Goal: Task Accomplishment & Management: Use online tool/utility

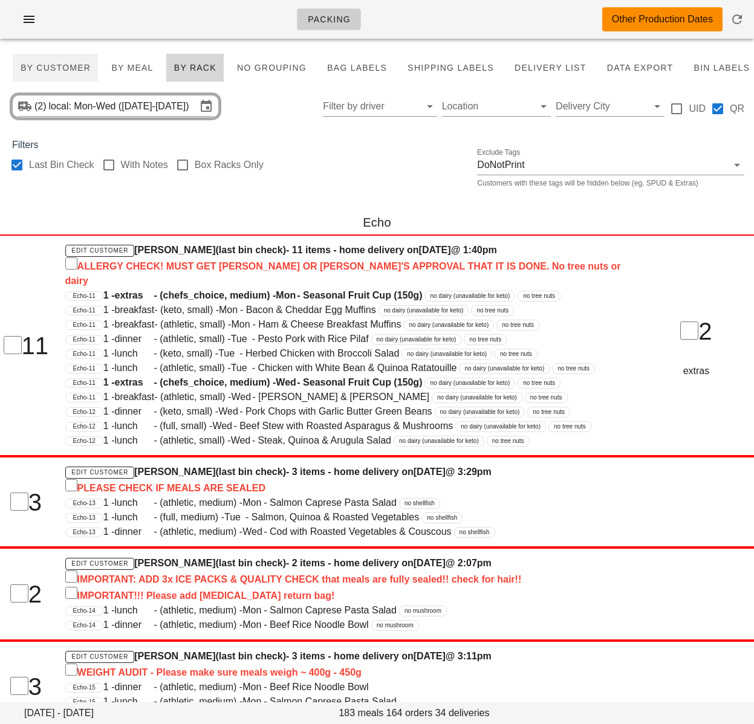
click at [66, 68] on span "By Customer" at bounding box center [55, 68] width 71 height 10
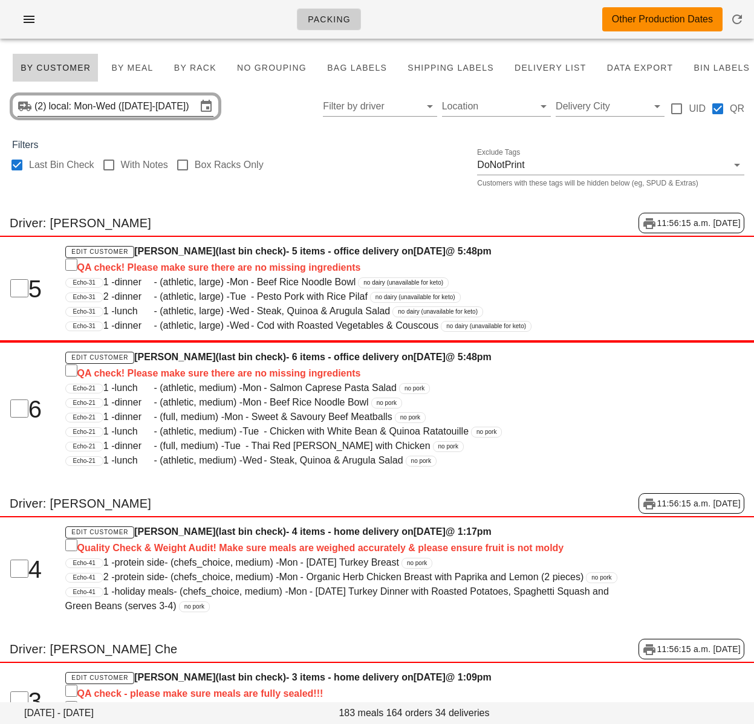
click at [111, 103] on input "local: Mon-Wed (Oct 13-Oct 15)" at bounding box center [123, 106] width 148 height 19
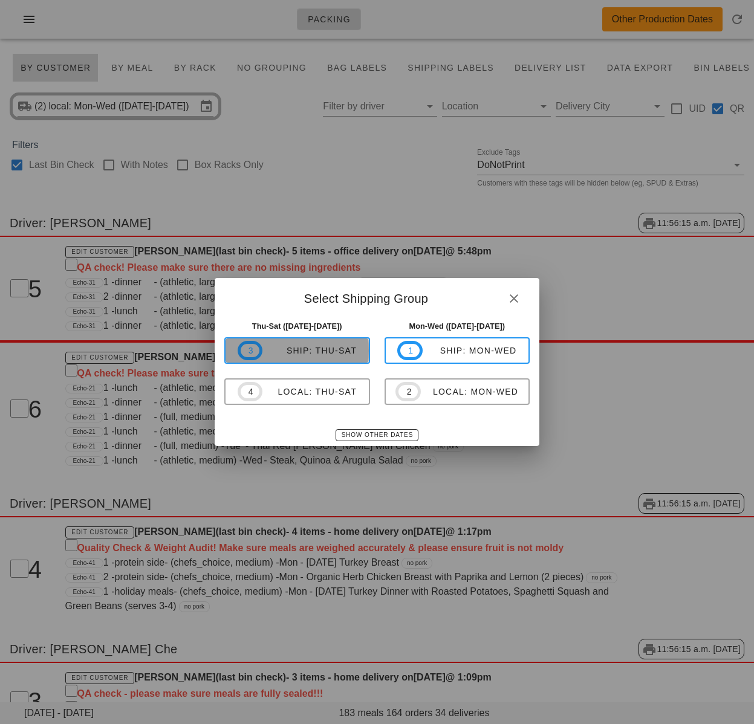
click at [333, 354] on div "ship: Thu-Sat" at bounding box center [309, 351] width 94 height 10
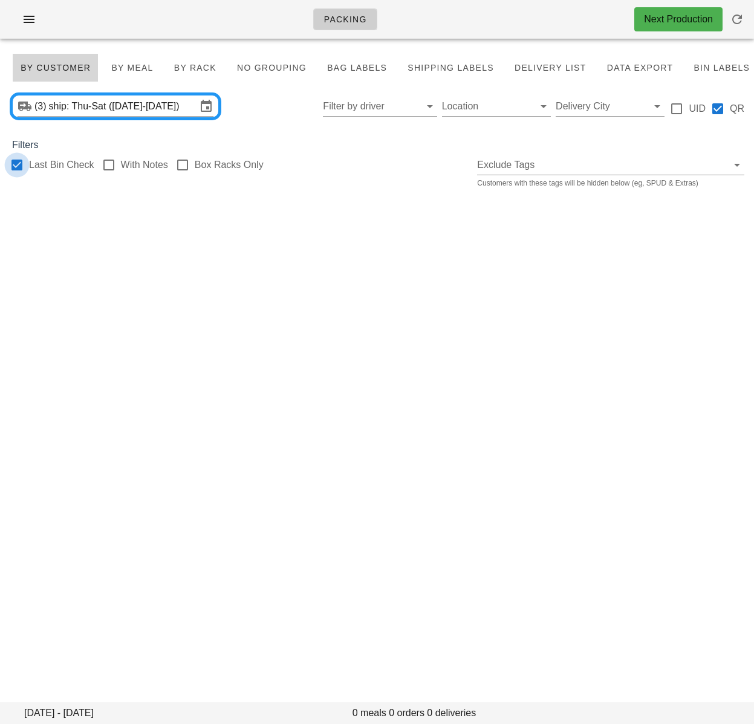
click at [16, 166] on div at bounding box center [17, 165] width 21 height 21
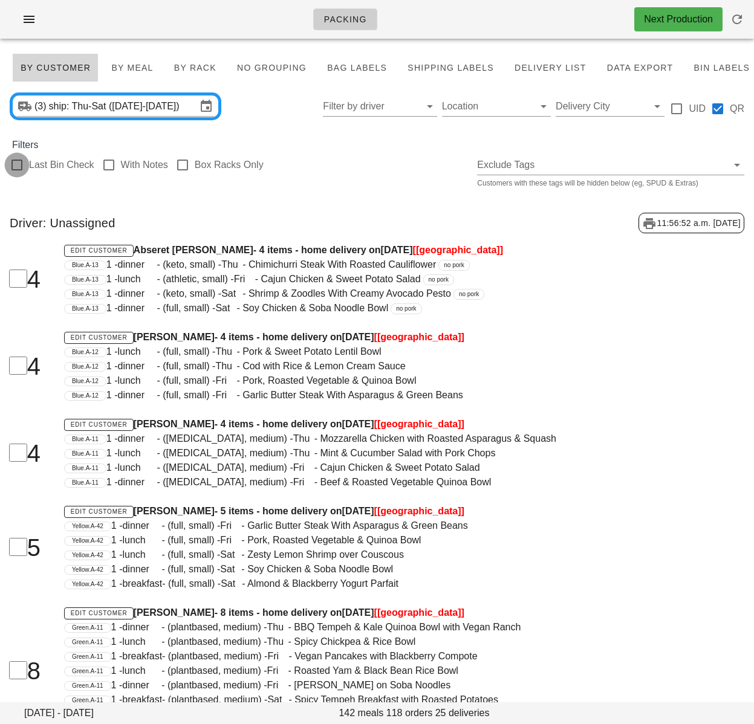
checkbox input "false"
click at [592, 108] on input "Delivery City" at bounding box center [600, 106] width 89 height 19
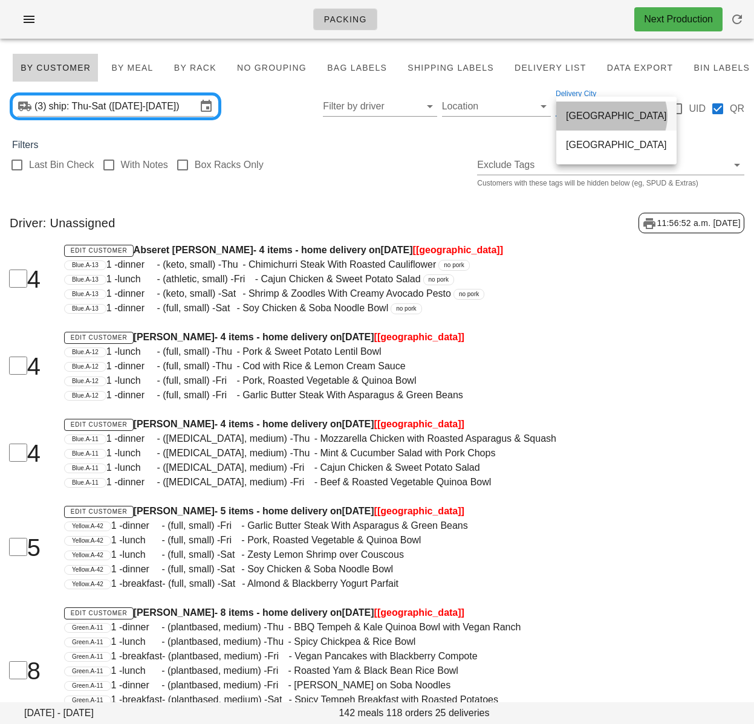
click at [583, 120] on div "toronto" at bounding box center [616, 115] width 101 height 11
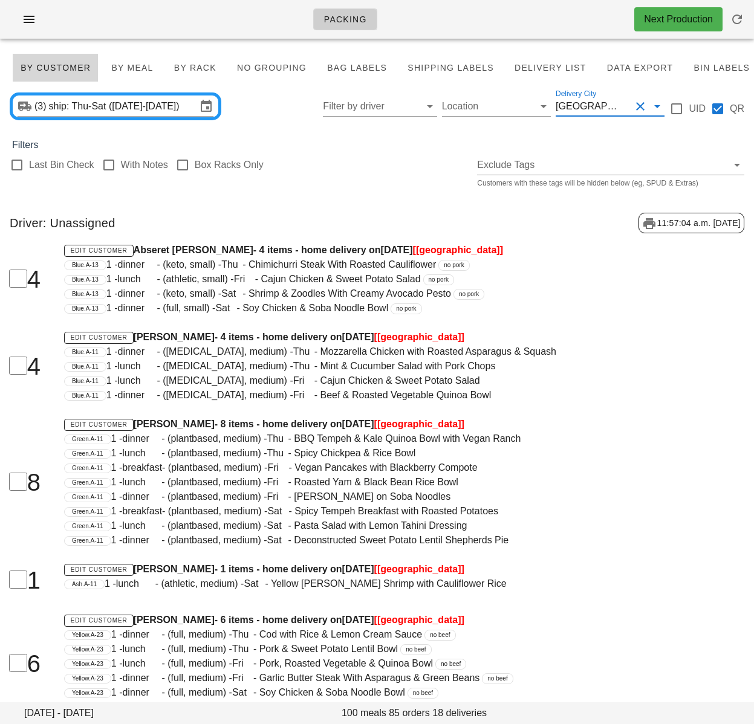
click at [343, 172] on div "Last Bin Check With Notes Box Racks Only Exclude Tags Customers with these tags…" at bounding box center [377, 171] width 754 height 39
click at [345, 172] on div "Last Bin Check With Notes Box Racks Only Exclude Tags Customers with these tags…" at bounding box center [377, 171] width 754 height 39
click at [321, 337] on h4 "Edit Customer Geordi Gifford - 4 items - home delivery on Wednesday Oct 15 [tor…" at bounding box center [345, 337] width 562 height 15
click at [587, 110] on div "toronto" at bounding box center [590, 106] width 68 height 11
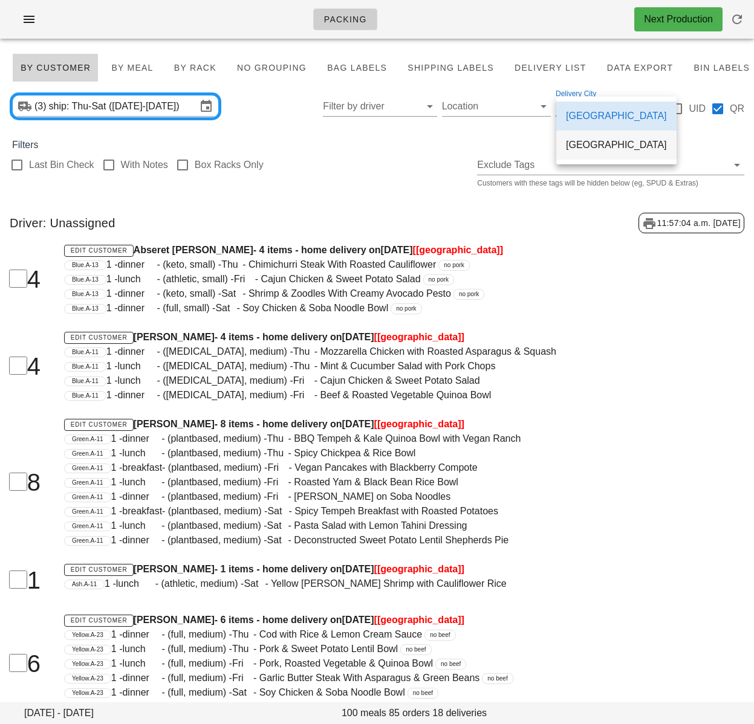
click at [582, 144] on div "Calgary" at bounding box center [616, 144] width 101 height 11
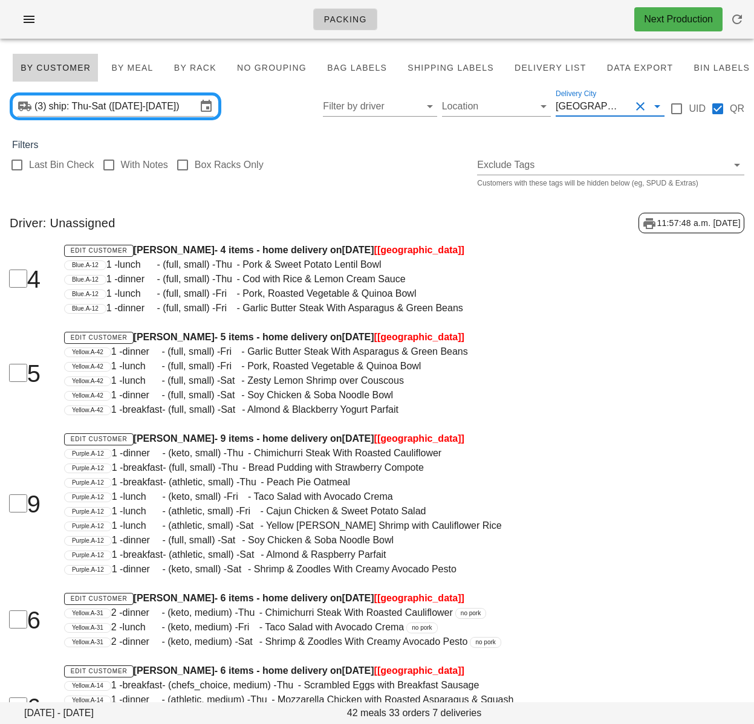
click at [395, 185] on div "Last Bin Check With Notes Box Racks Only Exclude Tags Customers with these tags…" at bounding box center [377, 171] width 754 height 39
drag, startPoint x: 244, startPoint y: 301, endPoint x: 233, endPoint y: 302, distance: 11.5
click at [238, 301] on div "Edit Customer David George - 4 items - home delivery on Wednesday Oct 15 [Calga…" at bounding box center [345, 279] width 576 height 87
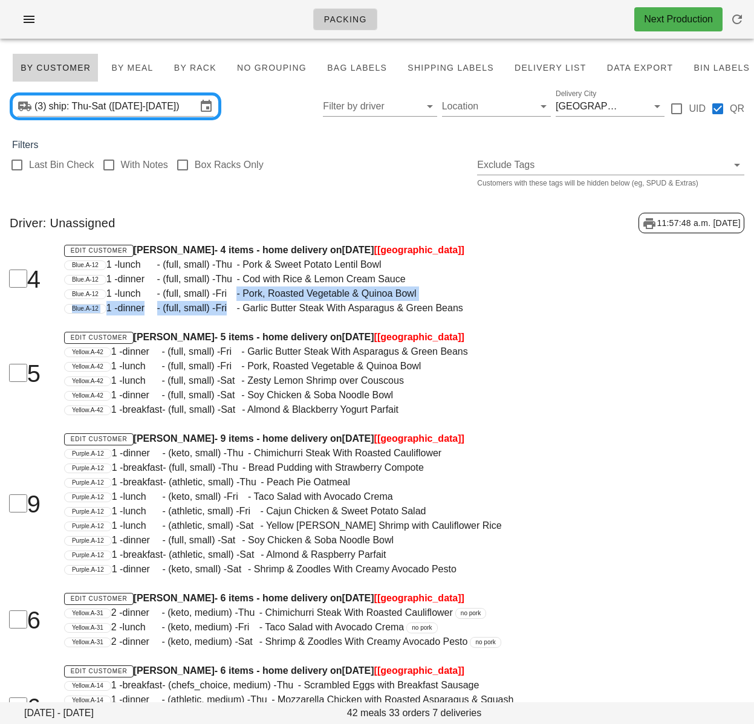
click at [314, 155] on div "Last Bin Check With Notes Box Racks Only Exclude Tags Customers with these tags…" at bounding box center [377, 171] width 754 height 39
drag, startPoint x: 415, startPoint y: 148, endPoint x: 507, endPoint y: 138, distance: 92.4
click at [415, 148] on div "Filters" at bounding box center [377, 145] width 754 height 15
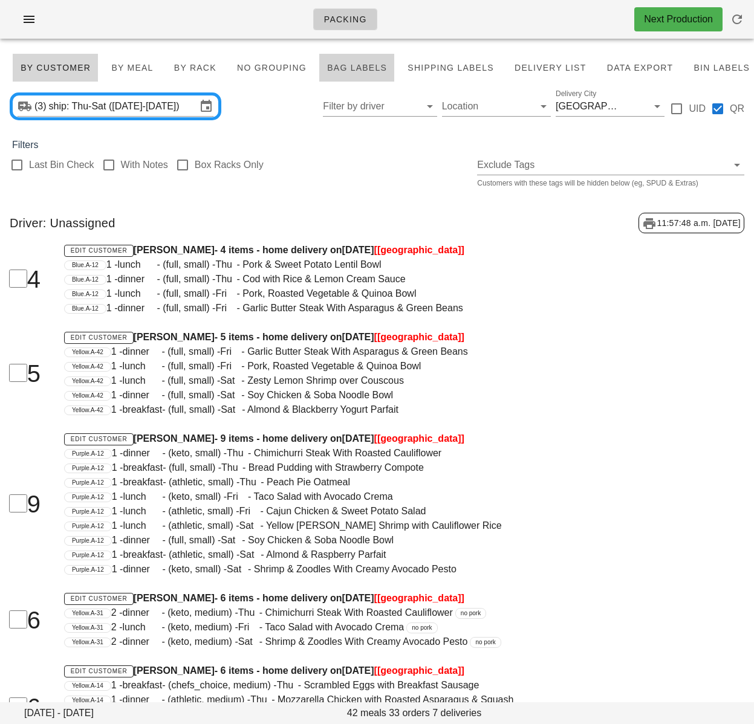
click at [343, 71] on span "Bag Labels" at bounding box center [356, 68] width 60 height 10
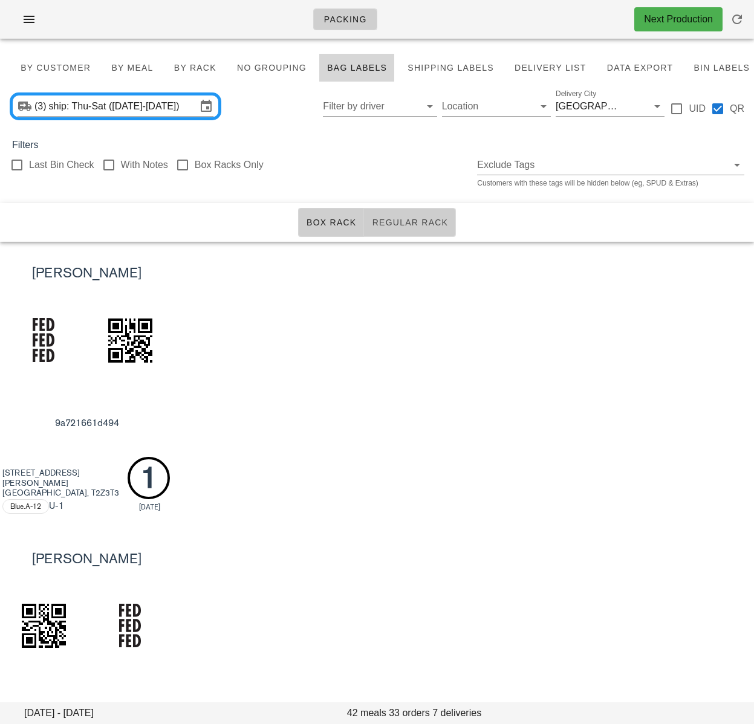
click at [403, 220] on span "Regular Rack" at bounding box center [409, 223] width 77 height 10
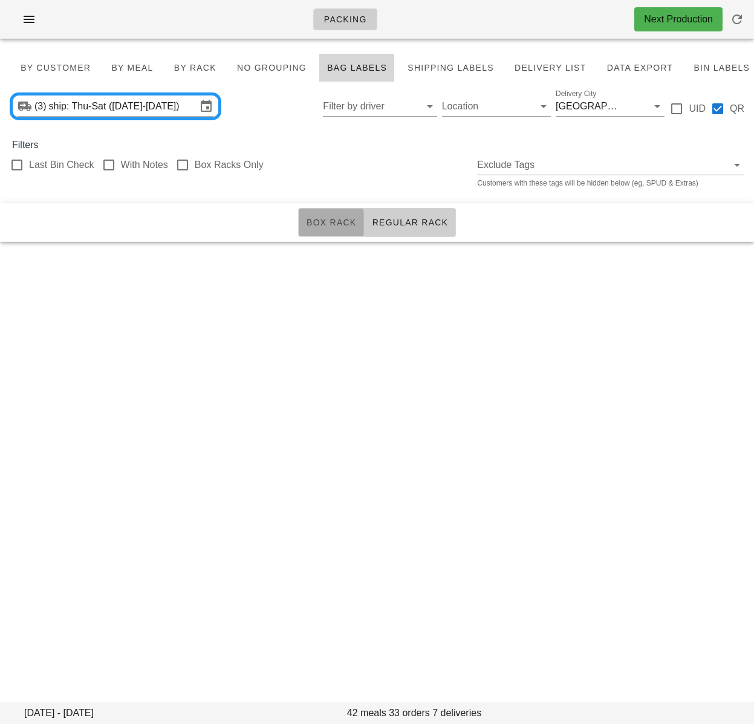
click at [331, 222] on span "Box Rack" at bounding box center [331, 223] width 51 height 10
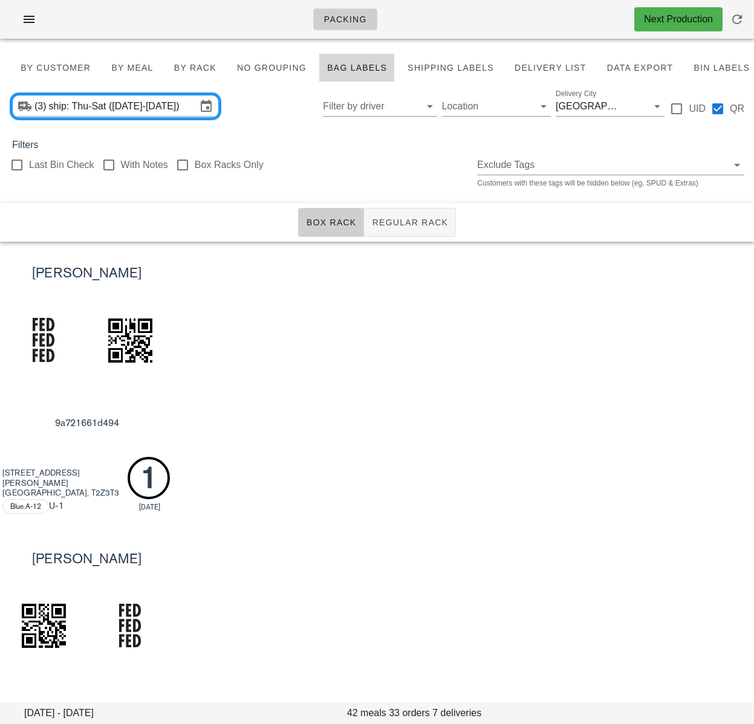
click at [517, 341] on div "David George 9a721661d494 74 Douglas Glen Cir SE Calgary, T2Z3T3 Blue.A-12 U -1…" at bounding box center [377, 384] width 754 height 285
click at [366, 389] on div "David George 9a721661d494 74 Douglas Glen Cir SE Calgary, T2Z3T3 Blue.A-12 U -1…" at bounding box center [377, 384] width 754 height 285
click at [626, 108] on input "Delivery City" at bounding box center [628, 106] width 5 height 19
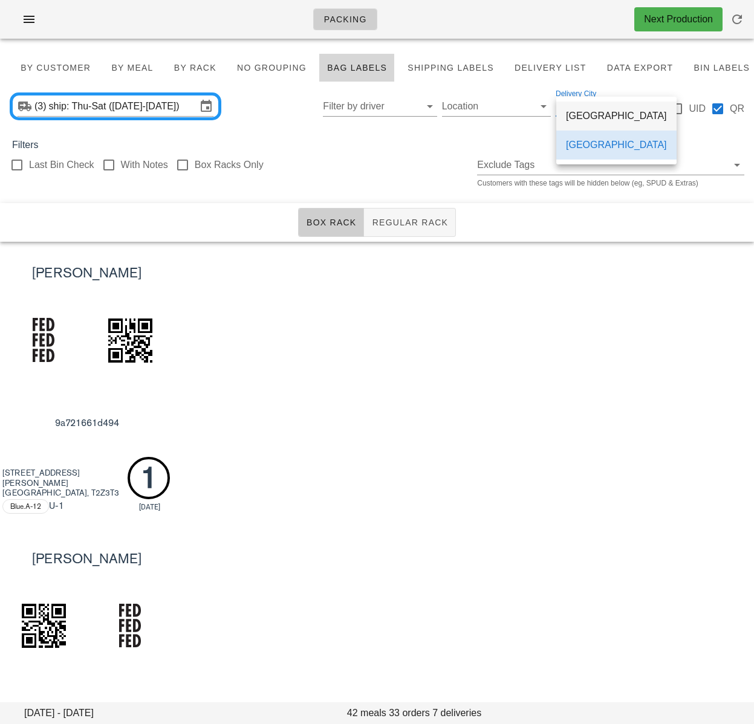
click at [596, 117] on div "toronto" at bounding box center [616, 115] width 101 height 11
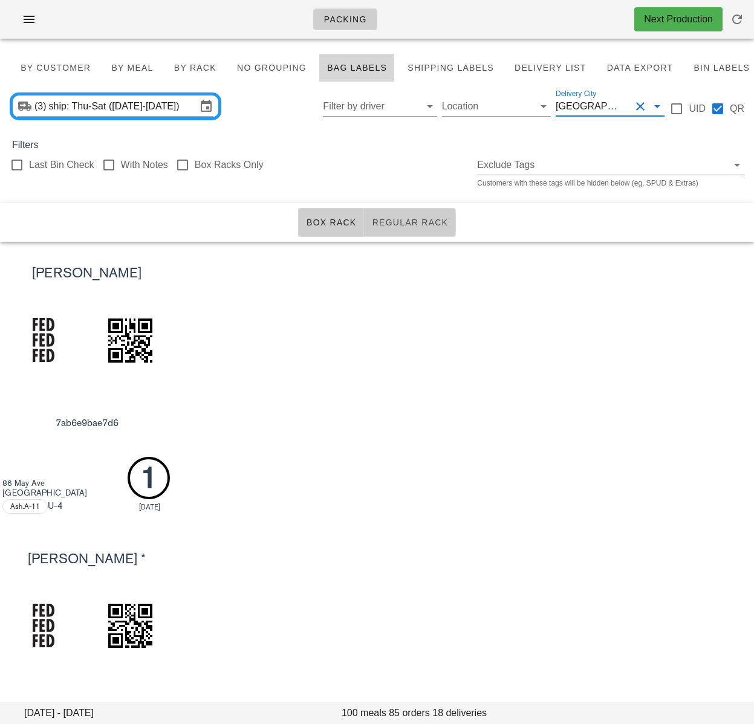
click at [423, 216] on button "Regular Rack" at bounding box center [410, 222] width 92 height 29
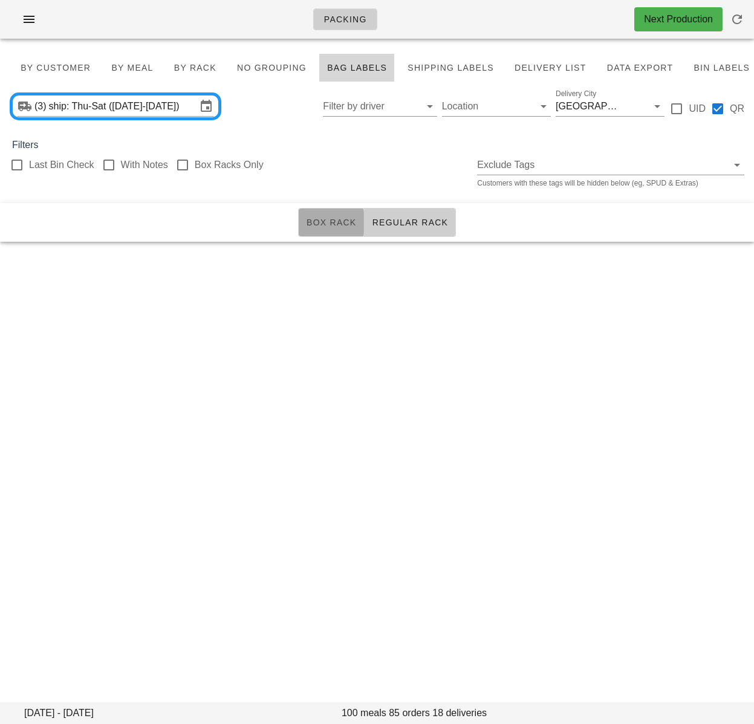
click at [331, 222] on span "Box Rack" at bounding box center [331, 223] width 51 height 10
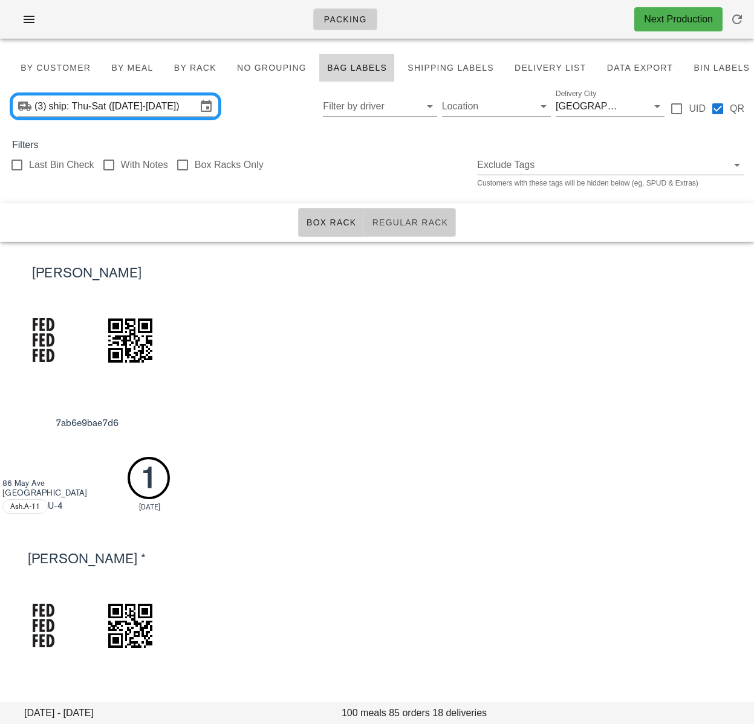
click at [412, 218] on span "Regular Rack" at bounding box center [409, 223] width 77 height 10
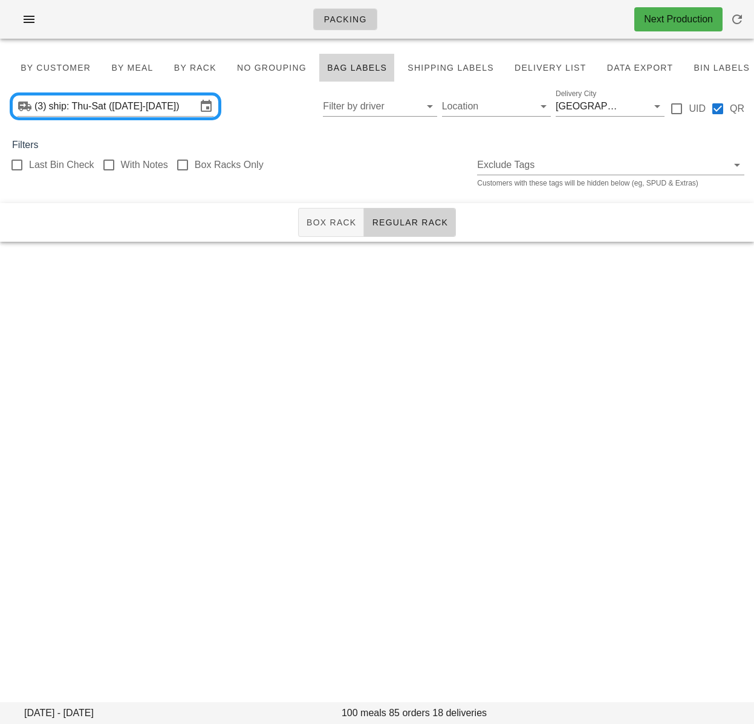
click at [414, 224] on span "Regular Rack" at bounding box center [409, 223] width 77 height 10
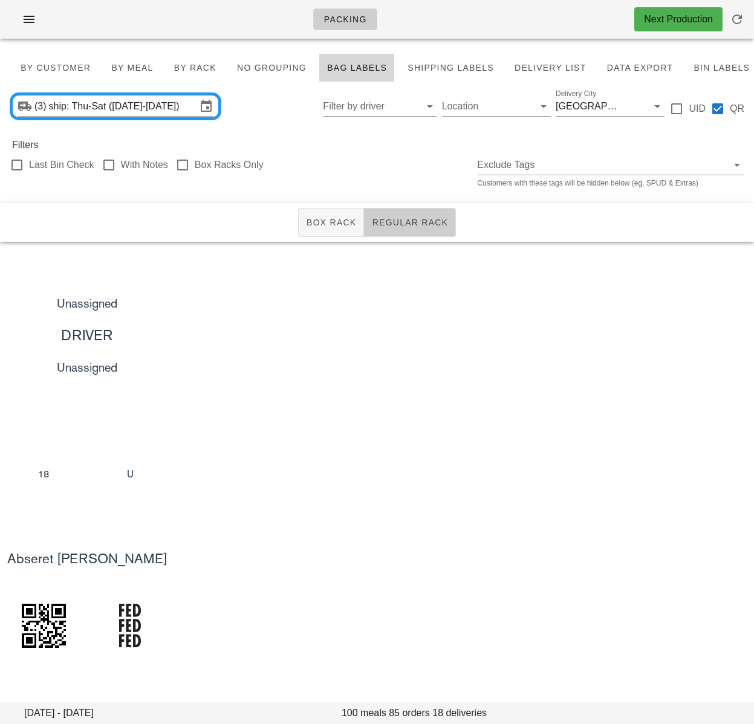
click at [417, 221] on span "Regular Rack" at bounding box center [409, 223] width 77 height 10
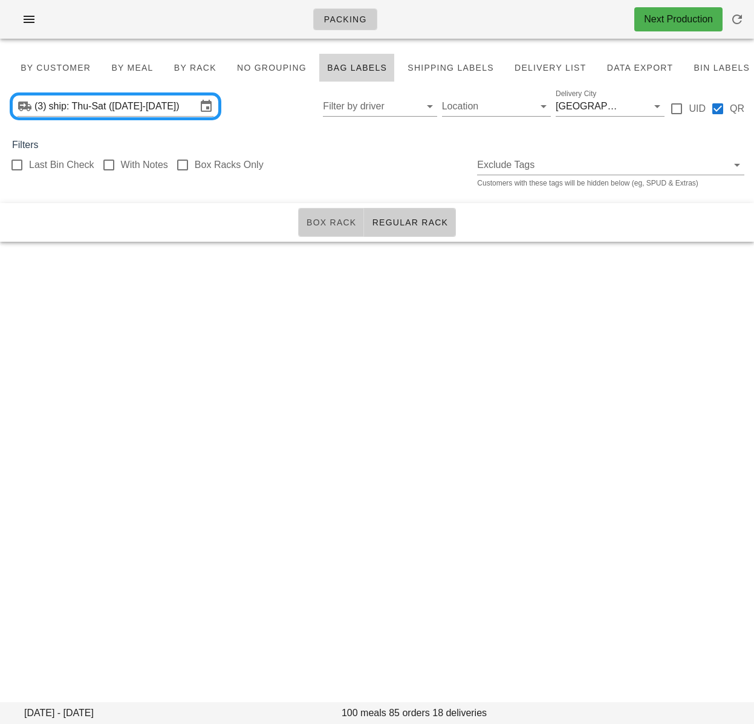
click at [315, 218] on span "Box Rack" at bounding box center [331, 223] width 51 height 10
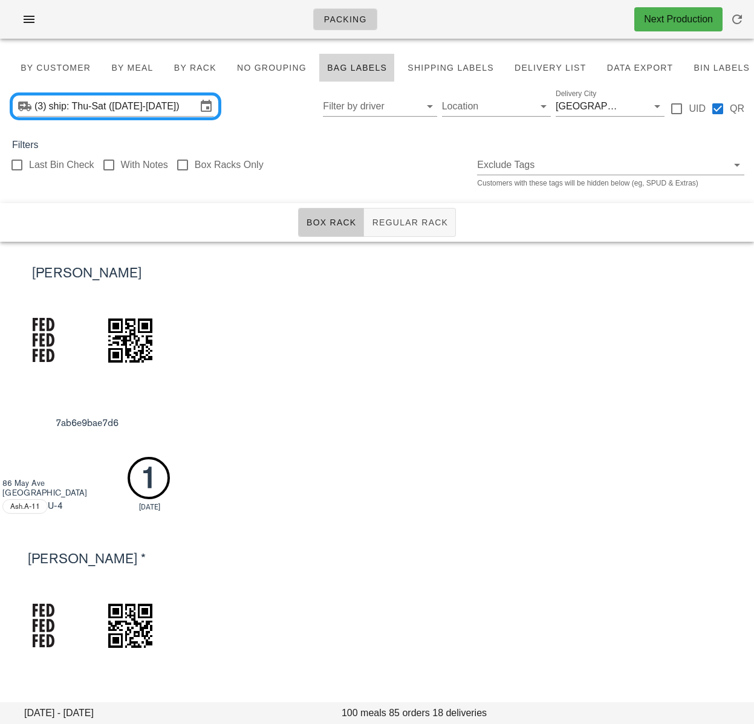
click at [388, 307] on div "Jennifer Zheng 7ab6e9bae7d6 86 May Ave Richmond Hill, L4C3S6 Ash.A-11 U -4 1 15…" at bounding box center [377, 384] width 754 height 285
click at [401, 215] on button "Regular Rack" at bounding box center [410, 222] width 92 height 29
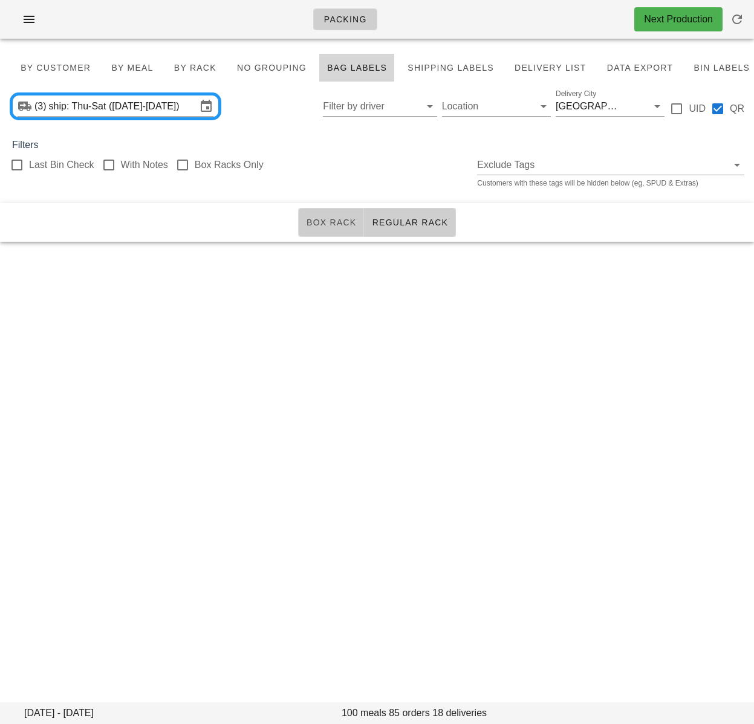
click at [334, 219] on span "Box Rack" at bounding box center [331, 223] width 51 height 10
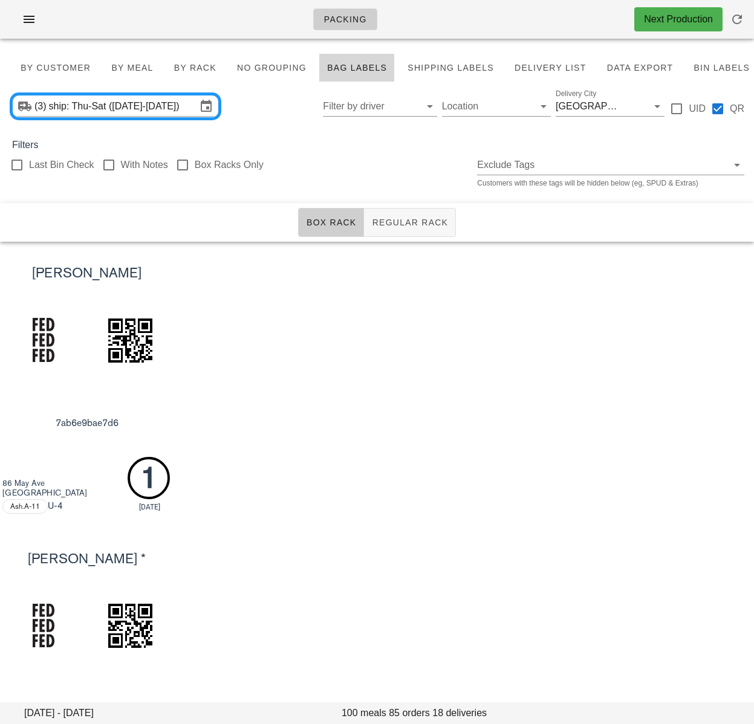
click at [429, 319] on div "Jennifer Zheng 7ab6e9bae7d6 86 May Ave Richmond Hill, L4C3S6 Ash.A-11 U -4 1 15…" at bounding box center [377, 384] width 754 height 285
click at [531, 294] on div "Jennifer Zheng 7ab6e9bae7d6 86 May Ave Richmond Hill, L4C3S6 Ash.A-11 U -4 1 15…" at bounding box center [377, 384] width 754 height 285
drag, startPoint x: 339, startPoint y: 329, endPoint x: 288, endPoint y: 268, distance: 79.4
click at [339, 328] on div "Jennifer Zheng 7ab6e9bae7d6 86 May Ave Richmond Hill, L4C3S6 Ash.A-11 U -4 1 15…" at bounding box center [377, 384] width 754 height 285
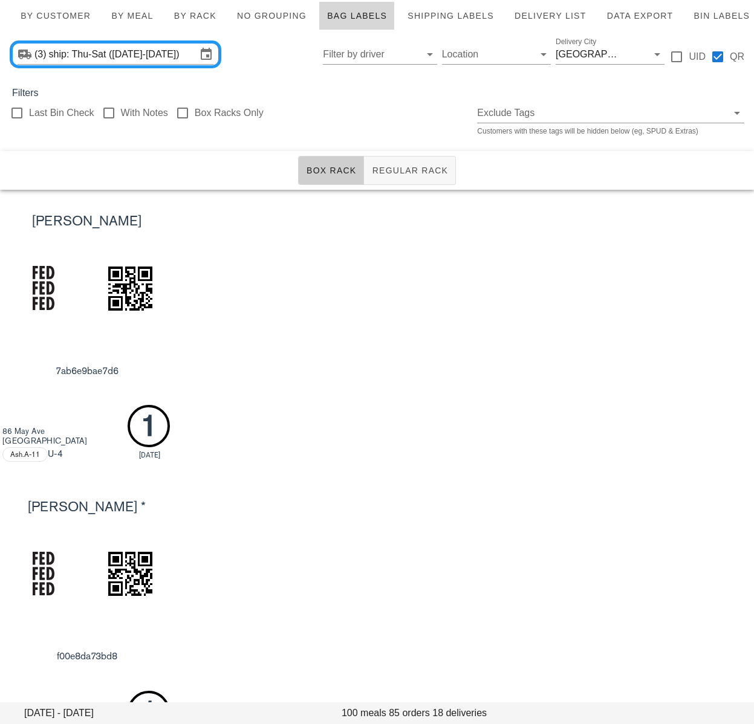
scroll to position [53, 0]
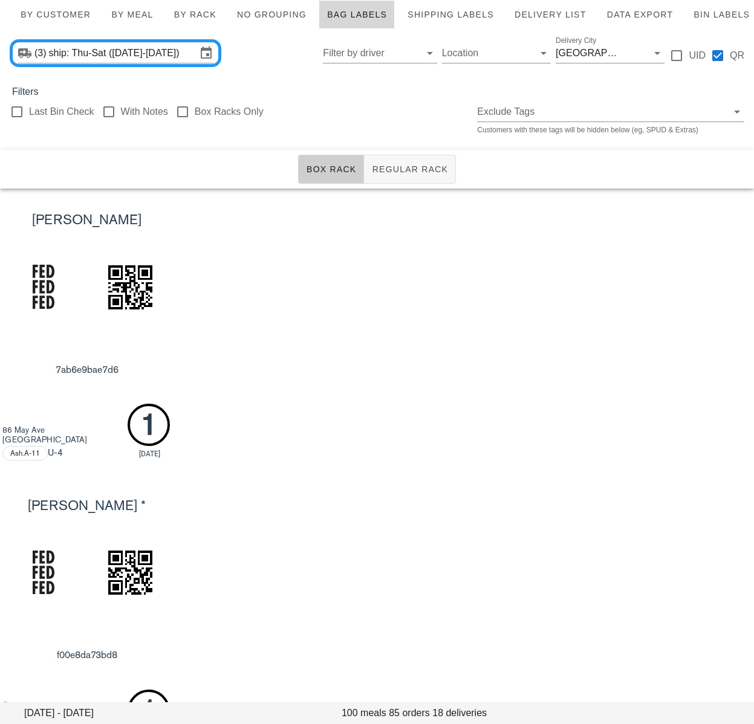
drag, startPoint x: 472, startPoint y: 324, endPoint x: 456, endPoint y: 224, distance: 101.0
click at [472, 314] on div "Jennifer Zheng 7ab6e9bae7d6 86 May Ave Richmond Hill, L4C3S6 Ash.A-11 U -4 1 15…" at bounding box center [377, 331] width 754 height 285
drag, startPoint x: 274, startPoint y: 87, endPoint x: 147, endPoint y: 13, distance: 147.6
click at [273, 85] on div "Filters" at bounding box center [377, 92] width 754 height 15
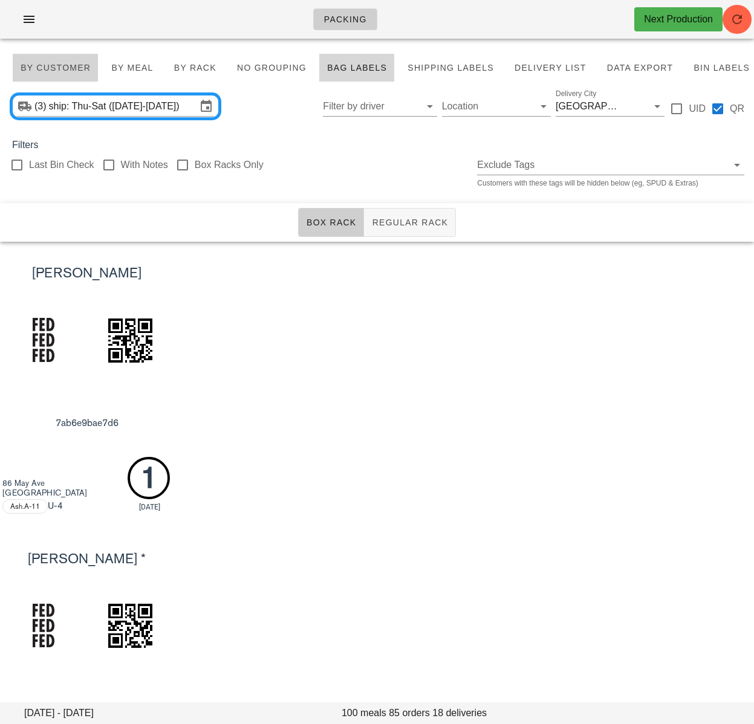
click at [67, 65] on span "By Customer" at bounding box center [55, 68] width 71 height 10
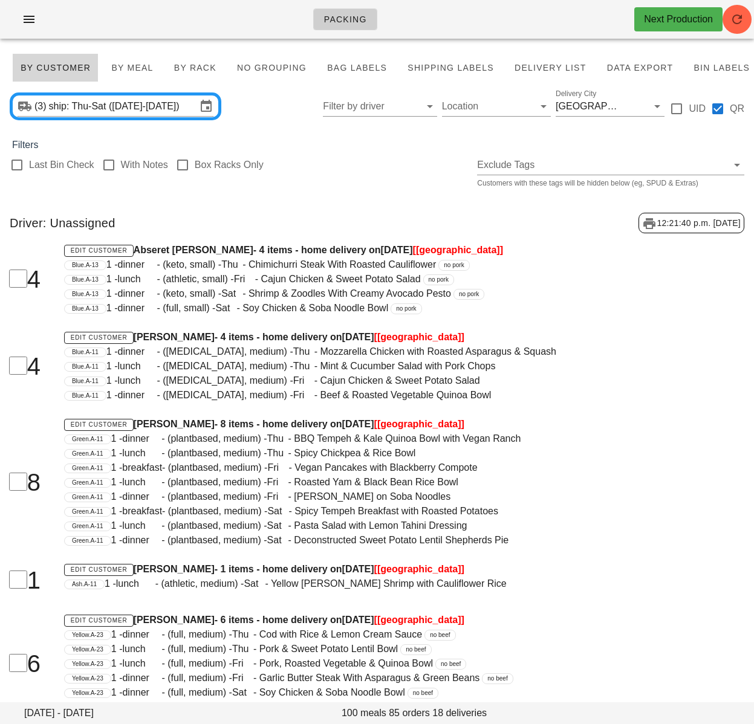
click at [375, 222] on div "Driver: Unassigned 12:21:40 p.m. 2025-10-13" at bounding box center [377, 223] width 754 height 40
drag, startPoint x: 19, startPoint y: 167, endPoint x: 51, endPoint y: 170, distance: 32.2
click at [19, 167] on div at bounding box center [17, 165] width 21 height 21
checkbox input "true"
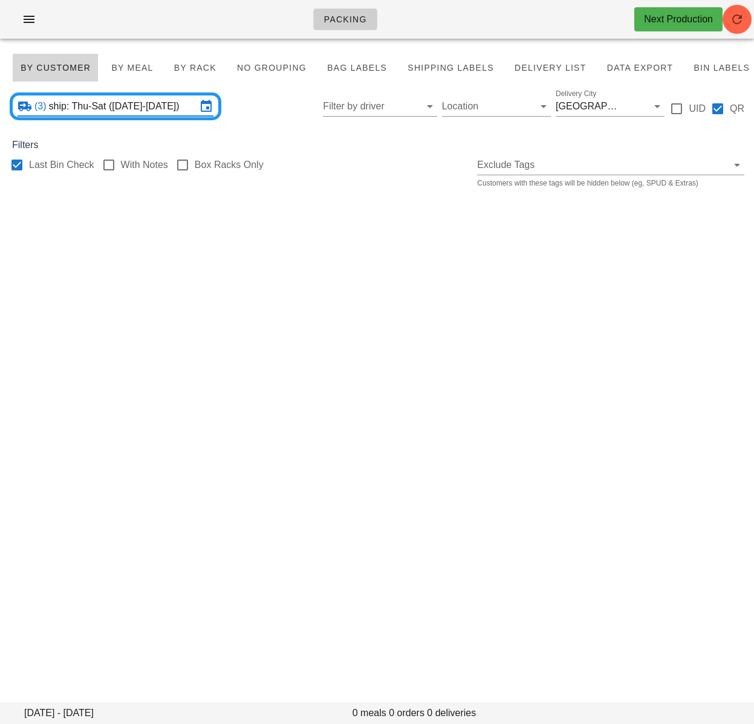
click at [125, 108] on input "ship: Thu-Sat (Oct 16-Oct 18)" at bounding box center [123, 106] width 148 height 19
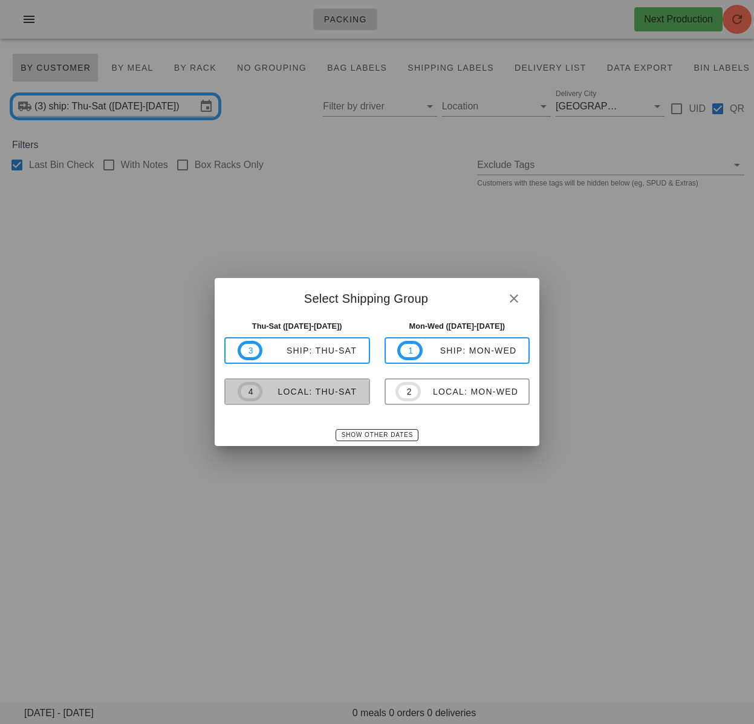
click at [342, 387] on div "local: Thu-Sat" at bounding box center [309, 392] width 94 height 10
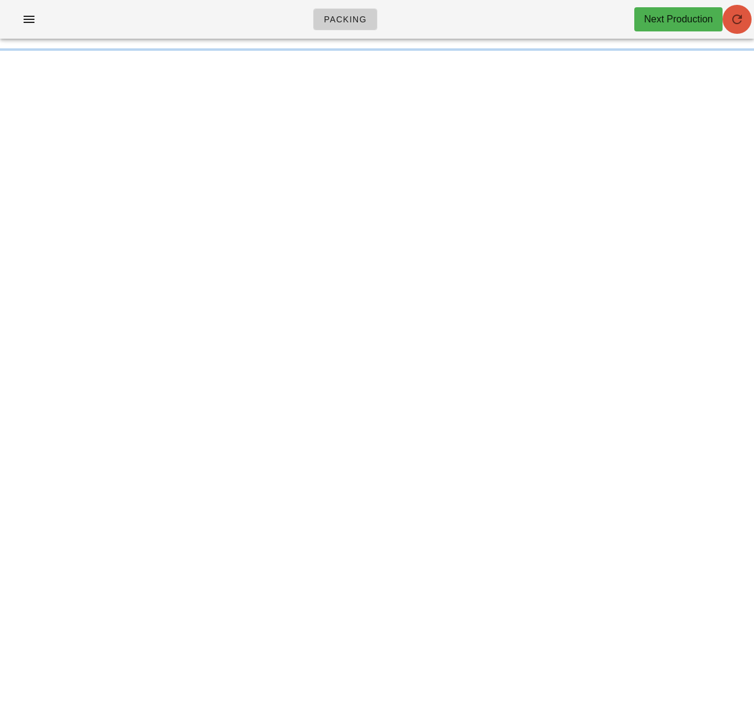
click at [742, 23] on icon "button" at bounding box center [737, 19] width 15 height 15
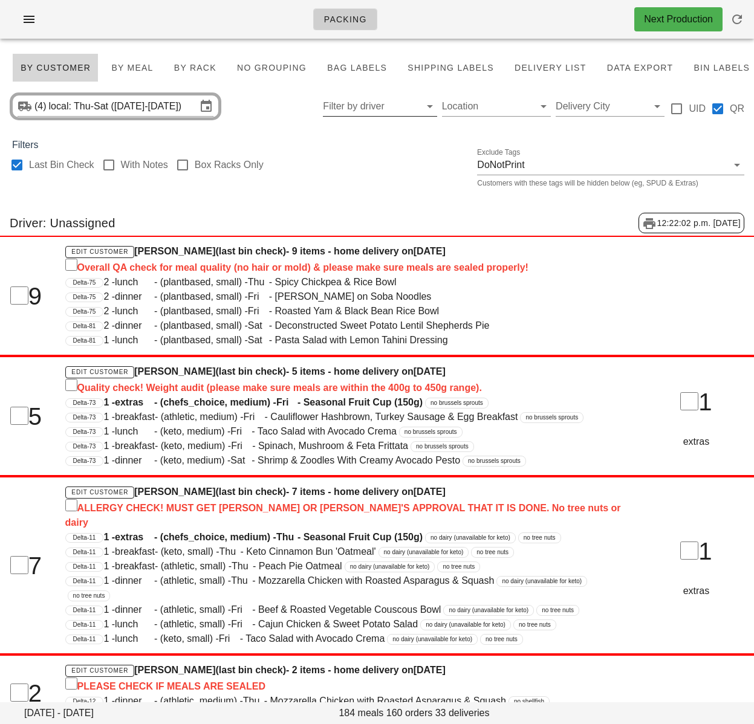
click at [377, 108] on input "Filter by driver" at bounding box center [370, 106] width 94 height 19
click at [199, 66] on span "By Rack" at bounding box center [195, 68] width 43 height 10
